Goal: Transaction & Acquisition: Purchase product/service

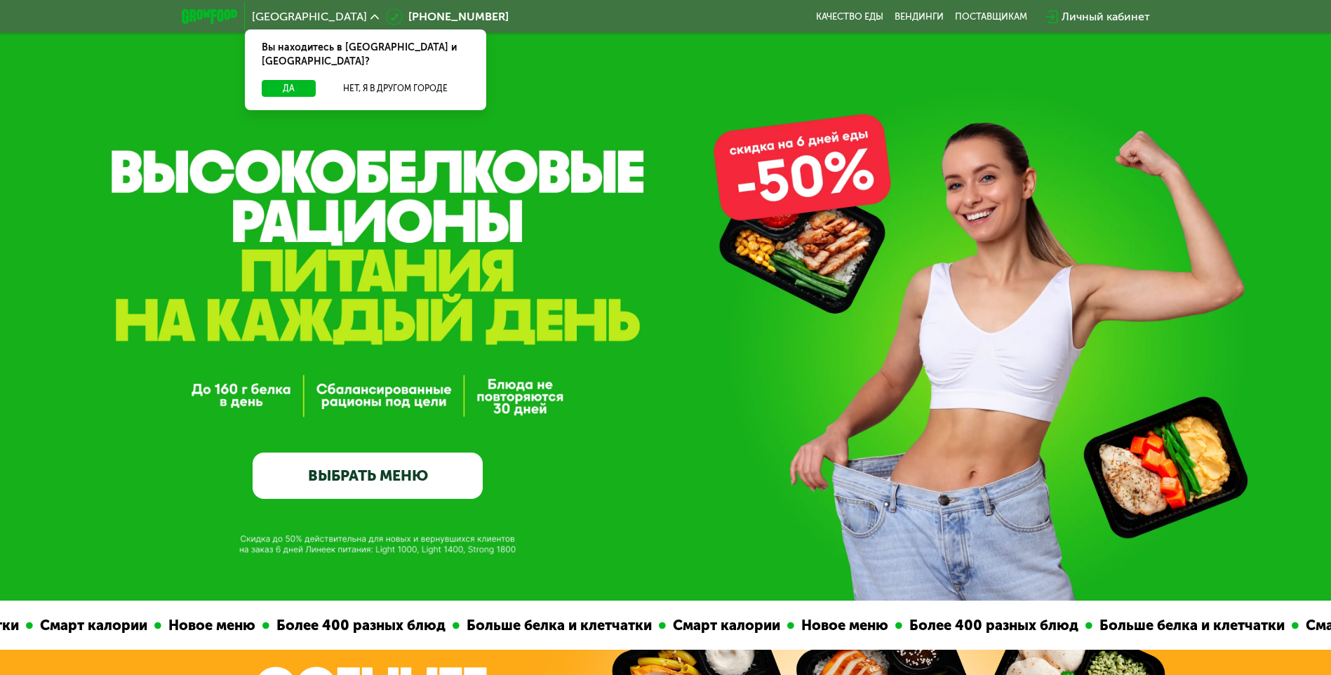
click at [363, 472] on link "ВЫБРАТЬ МЕНЮ" at bounding box center [368, 476] width 230 height 46
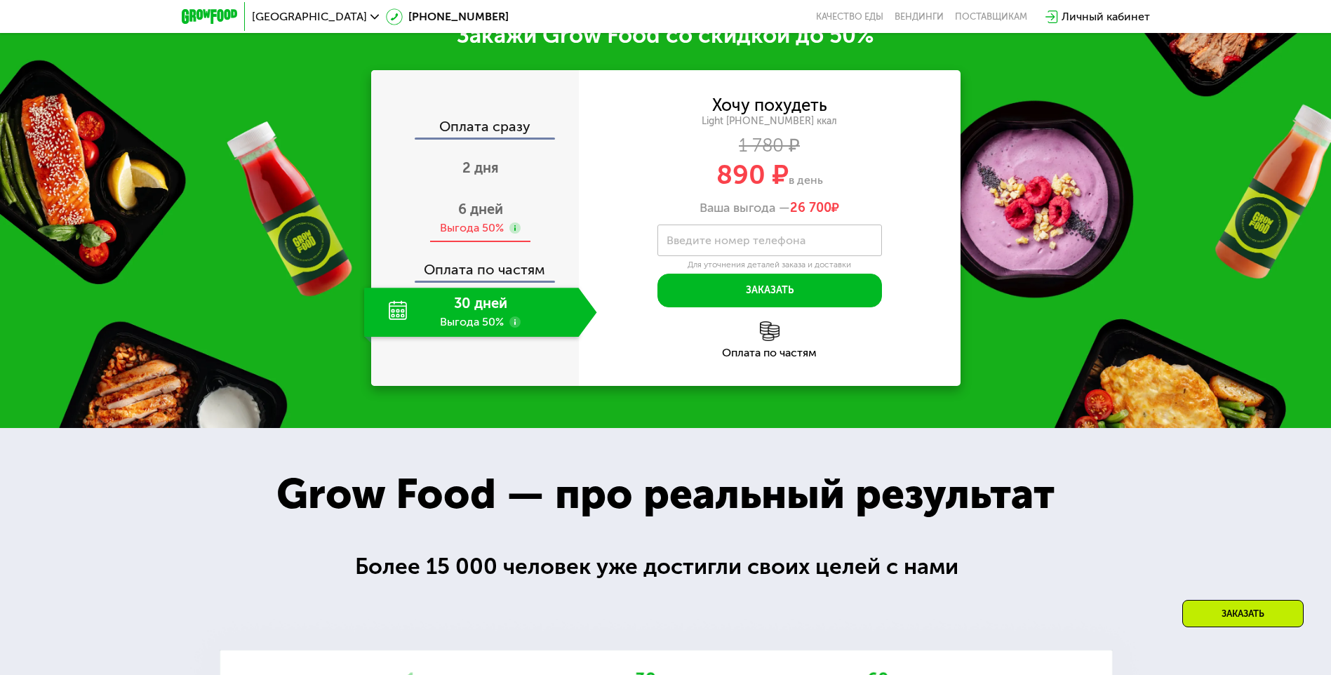
click at [478, 223] on div "6 дней Выгода 50%" at bounding box center [480, 218] width 233 height 49
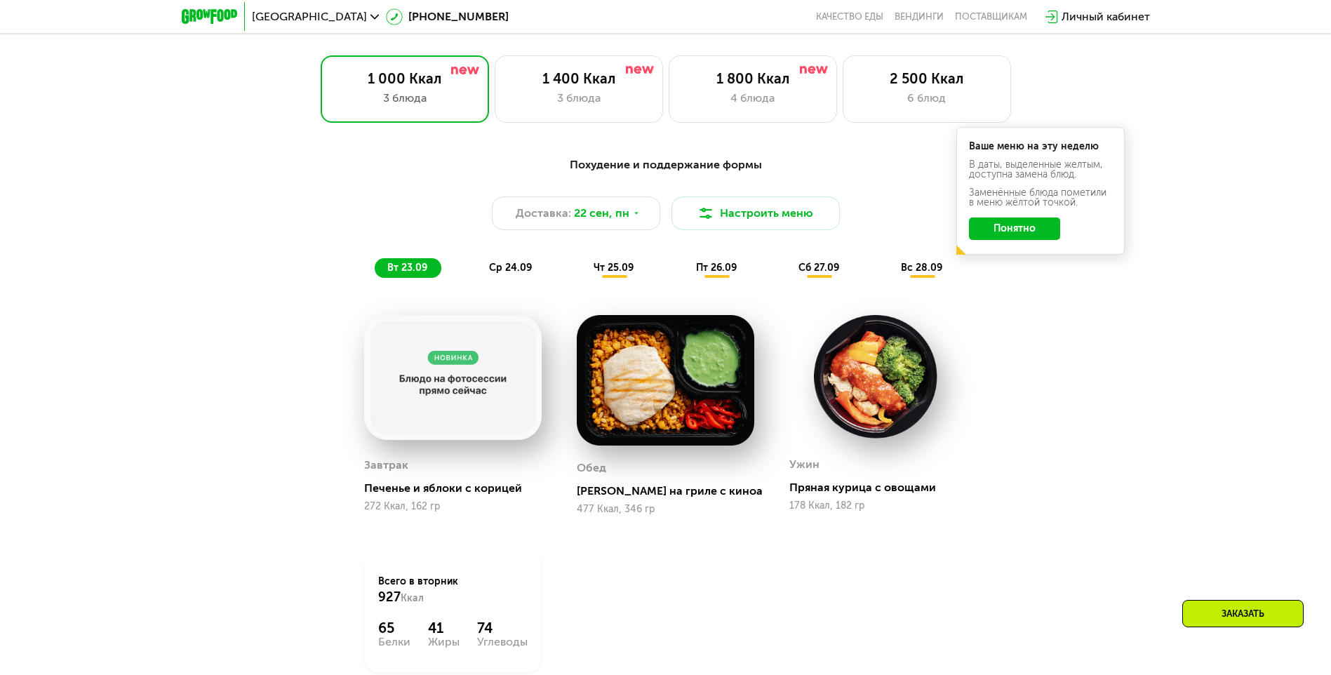
scroll to position [1053, 0]
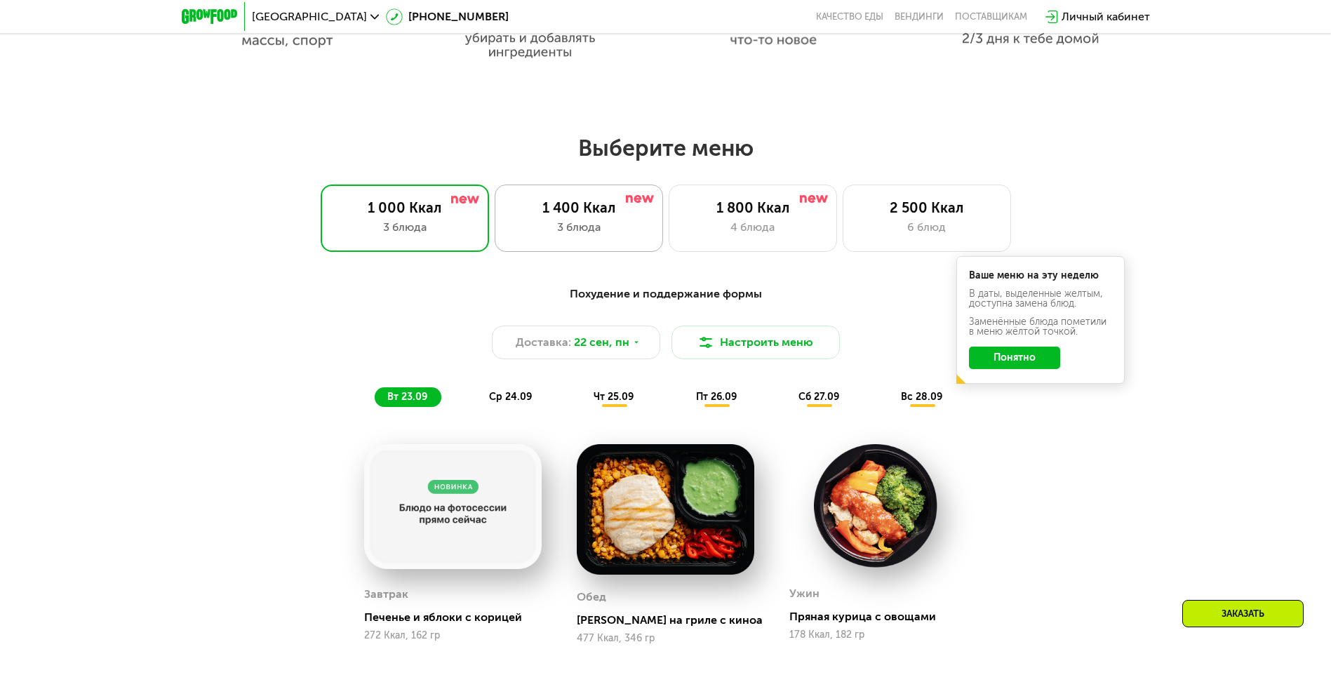
click at [621, 248] on div "1 400 Ккал 3 блюда" at bounding box center [579, 218] width 168 height 67
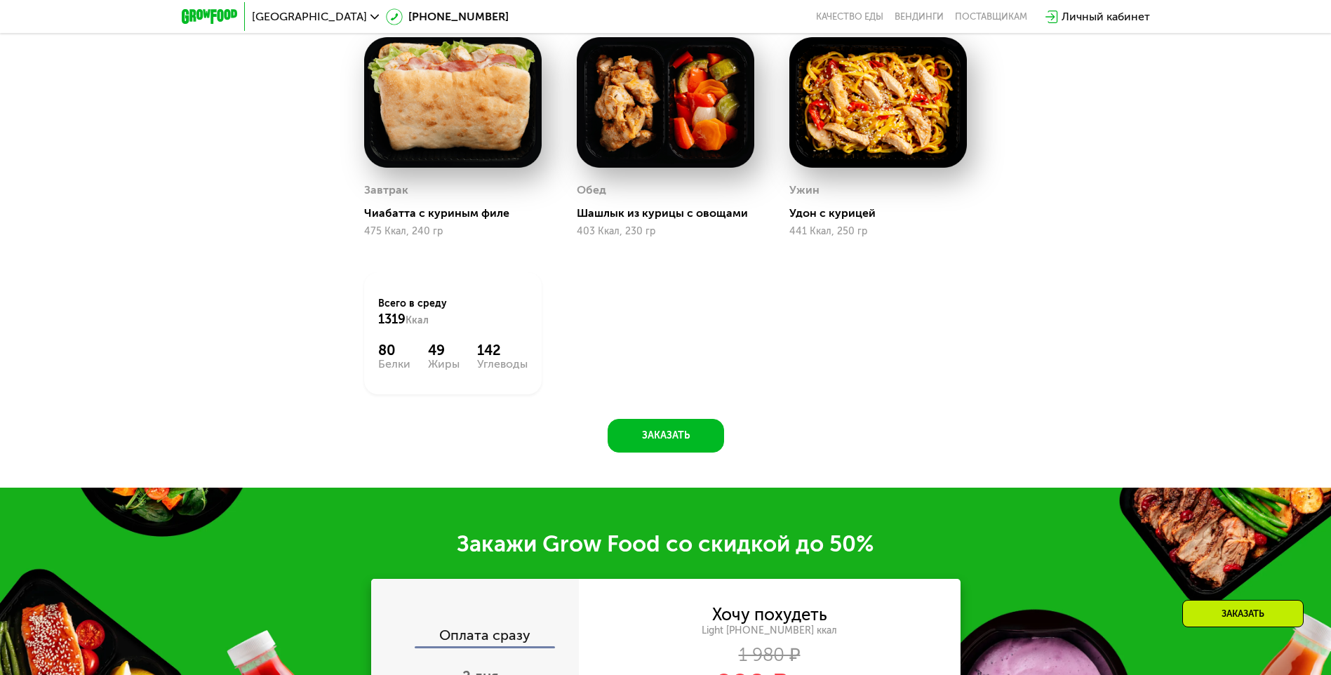
scroll to position [1544, 0]
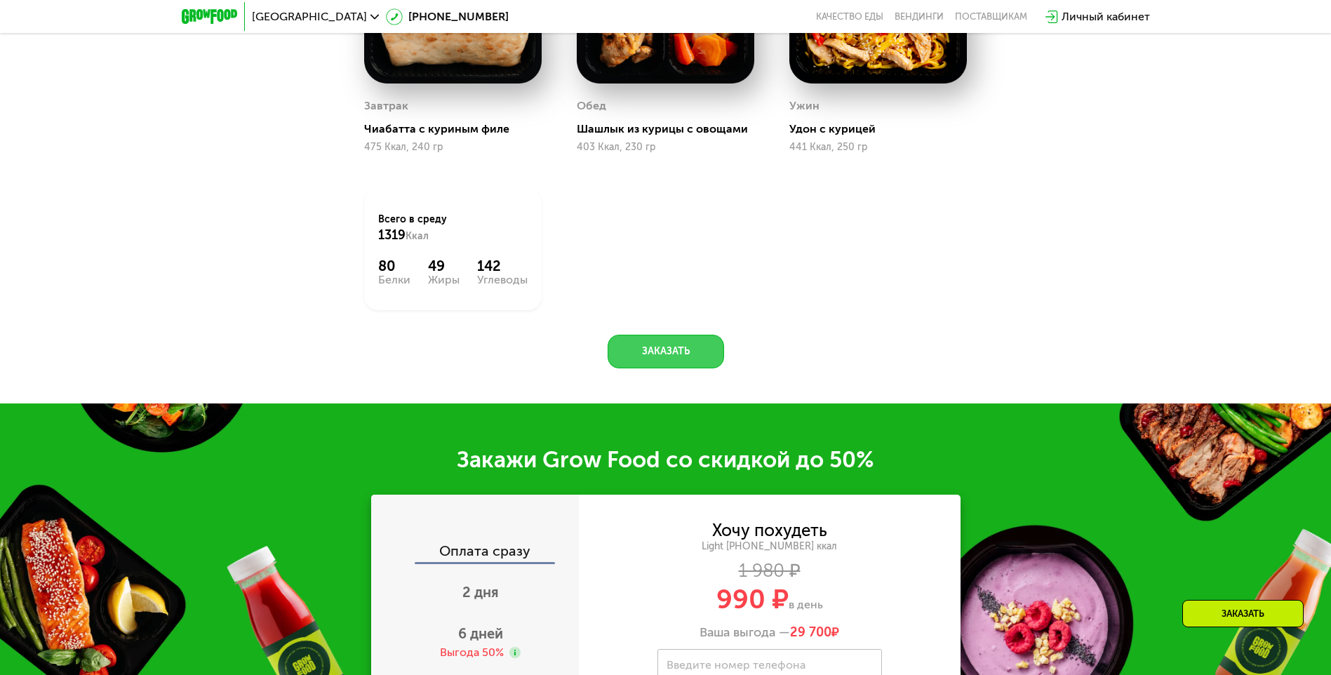
click at [670, 348] on button "Заказать" at bounding box center [666, 352] width 117 height 34
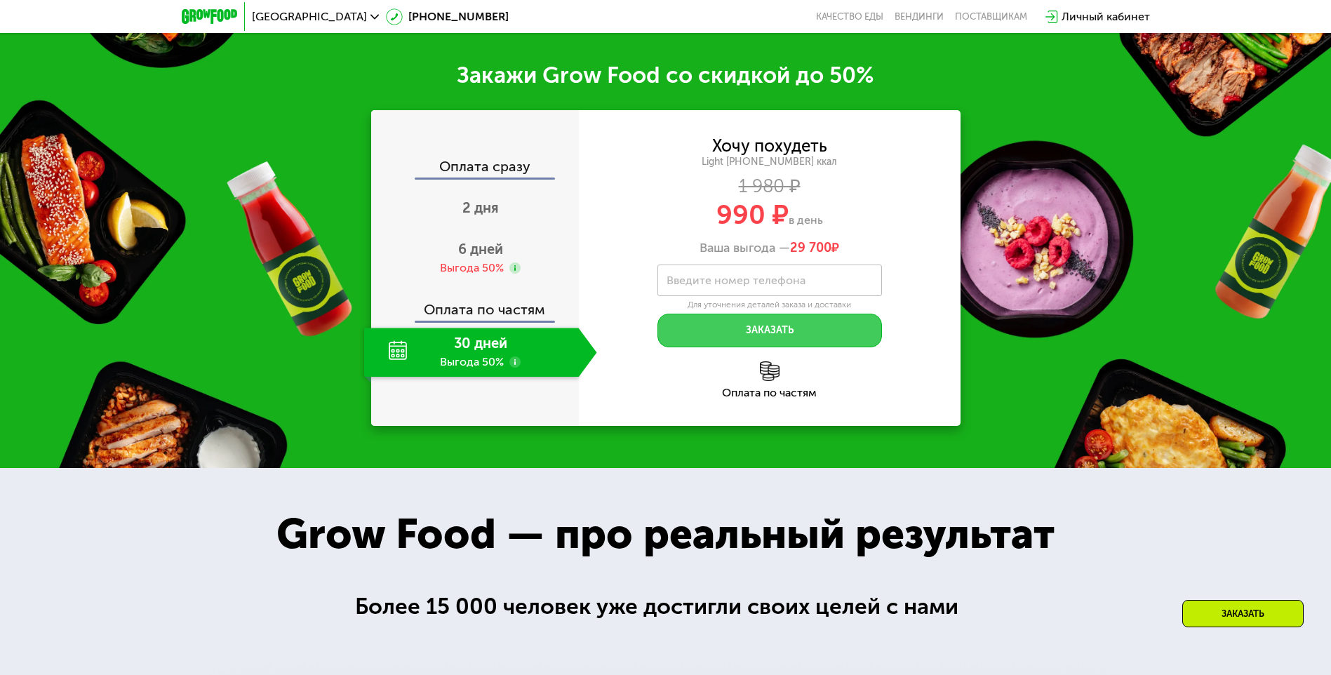
scroll to position [1953, 0]
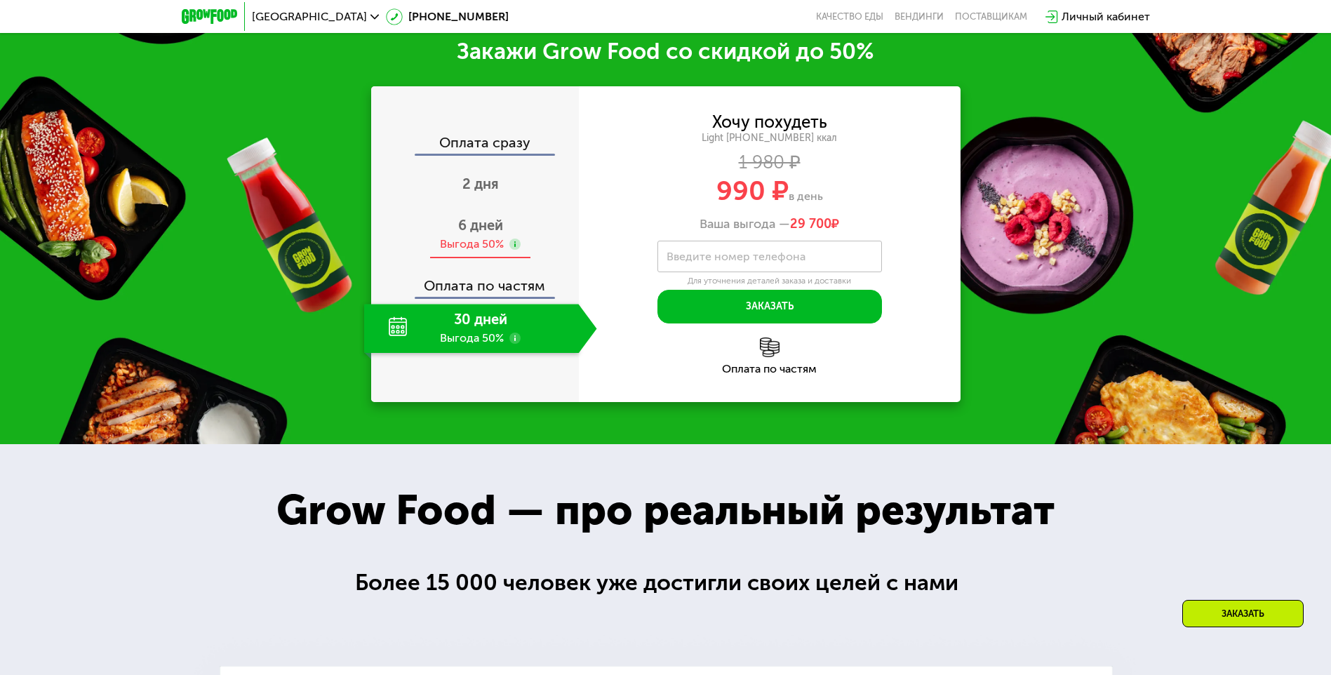
click at [474, 248] on div "Выгода 50%" at bounding box center [472, 244] width 64 height 15
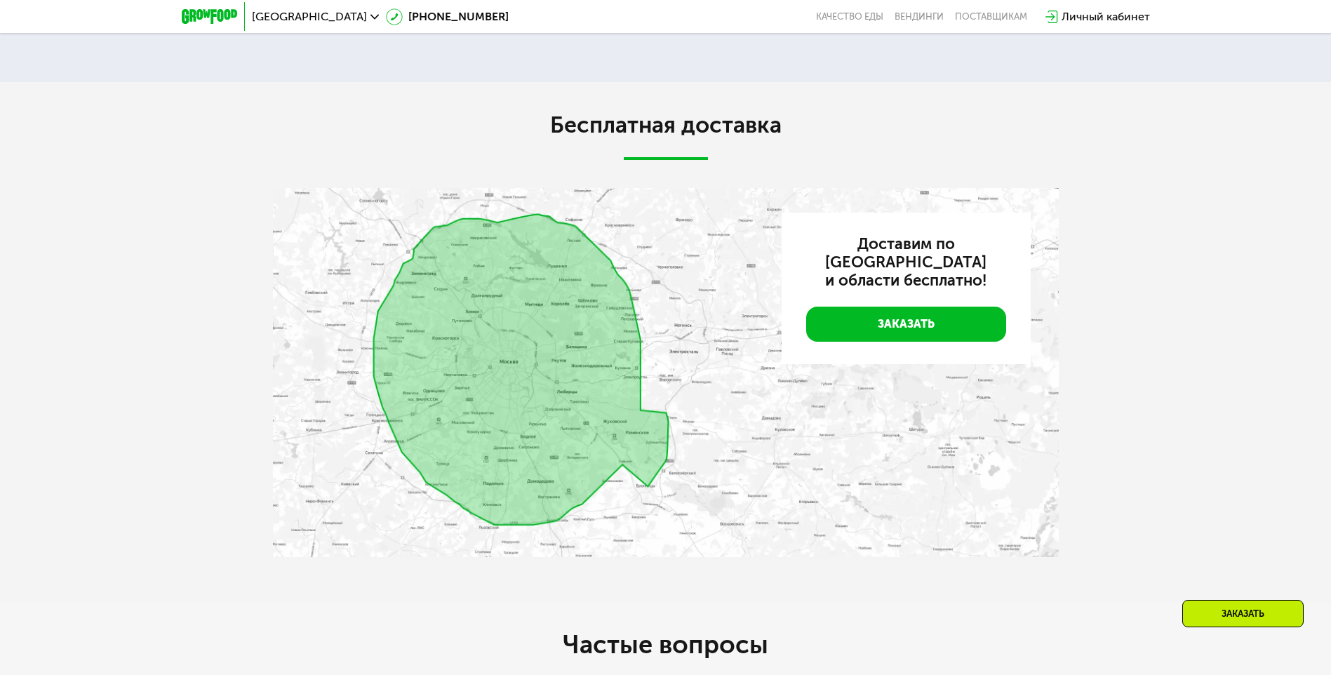
scroll to position [3356, 0]
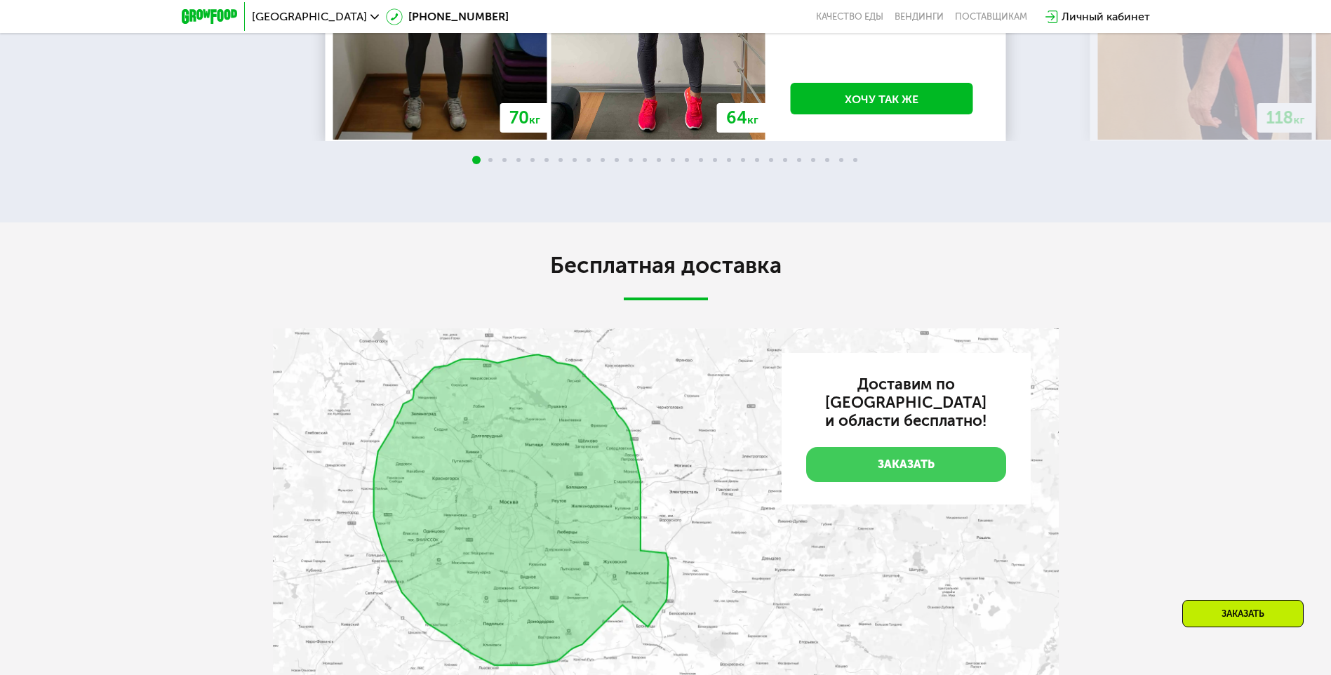
click at [867, 456] on link "Заказать" at bounding box center [906, 464] width 200 height 35
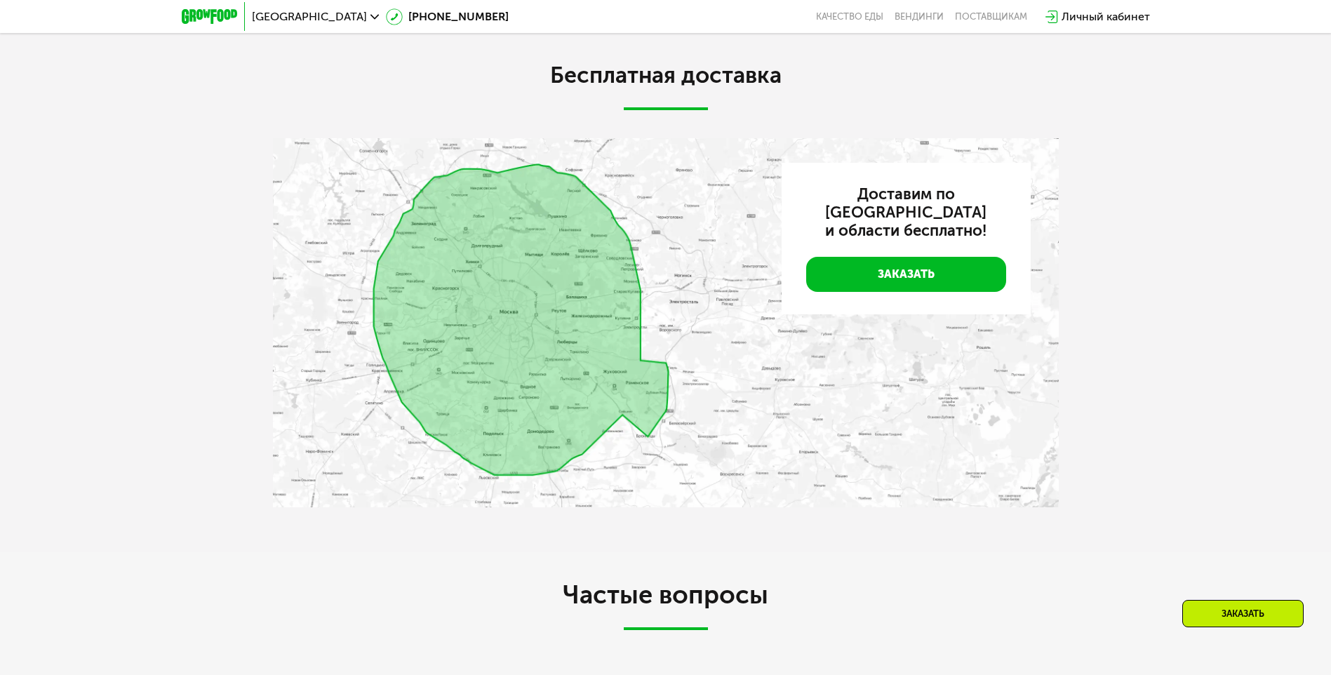
scroll to position [3546, 0]
